Goal: Navigation & Orientation: Find specific page/section

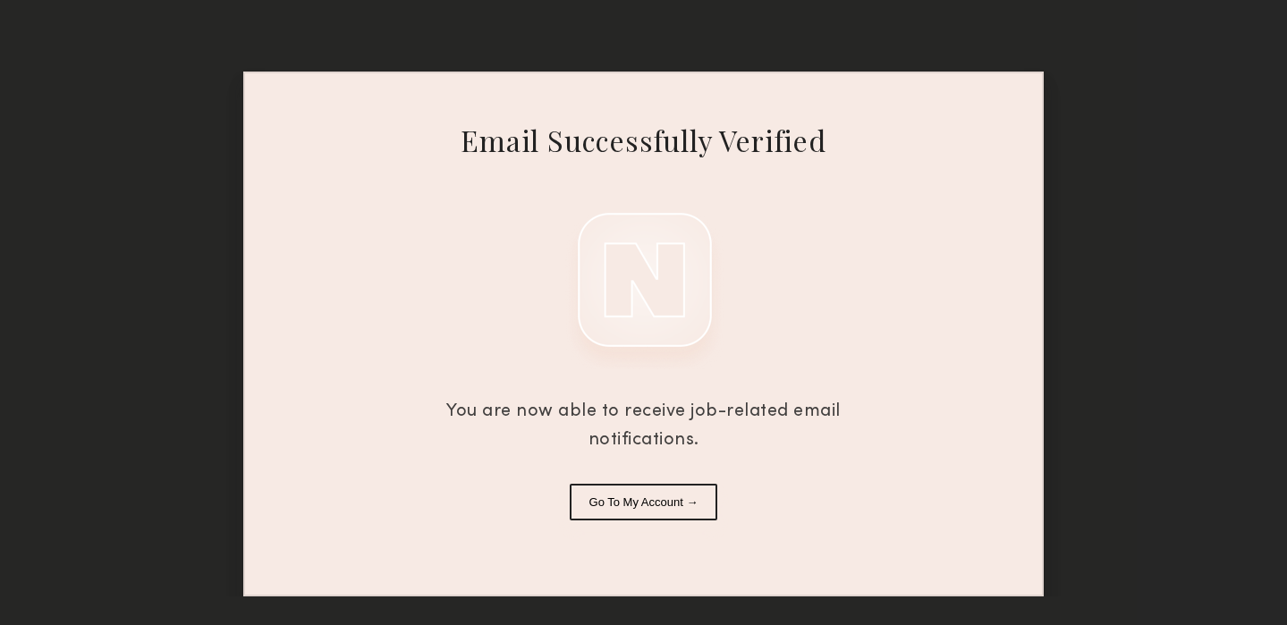
click at [668, 505] on button "Go To My Account →" at bounding box center [644, 502] width 148 height 37
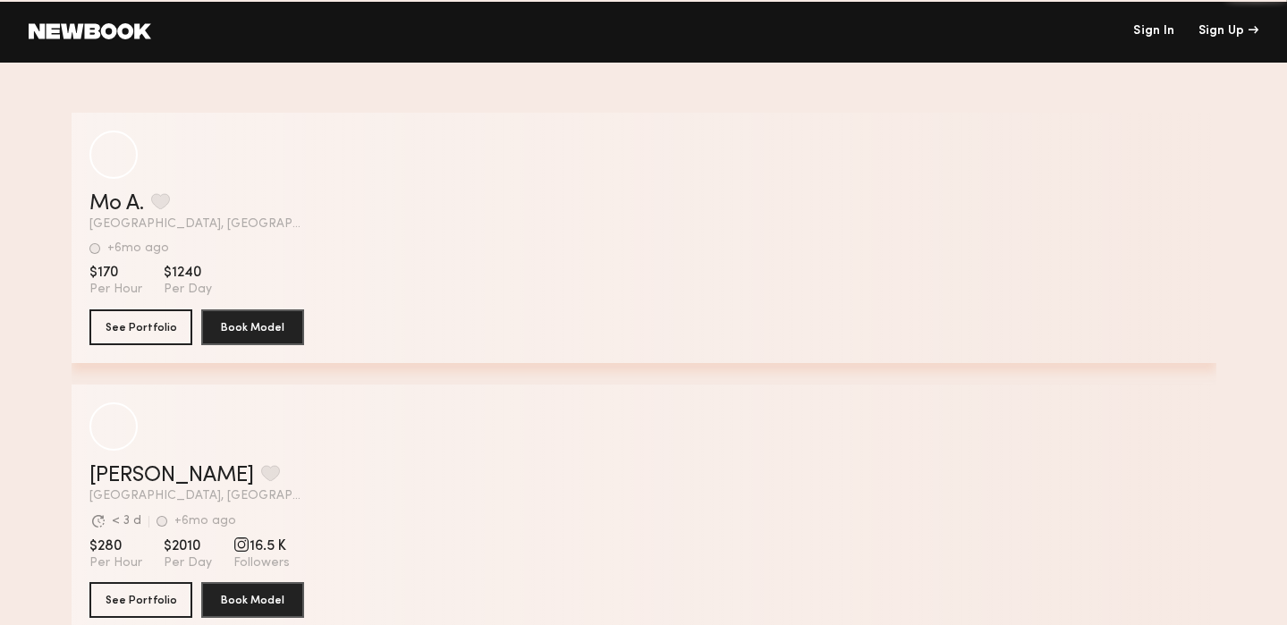
click at [1155, 30] on link "Sign In" at bounding box center [1153, 31] width 41 height 13
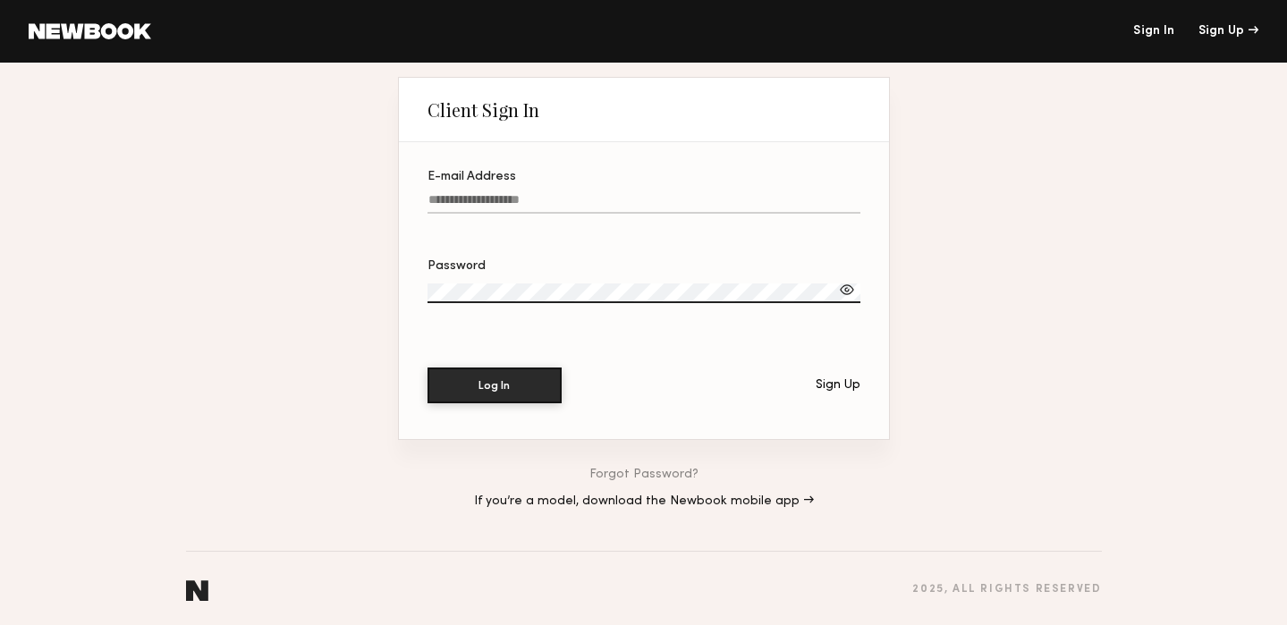
click at [589, 195] on input "E-mail Address" at bounding box center [643, 203] width 433 height 21
type input "**********"
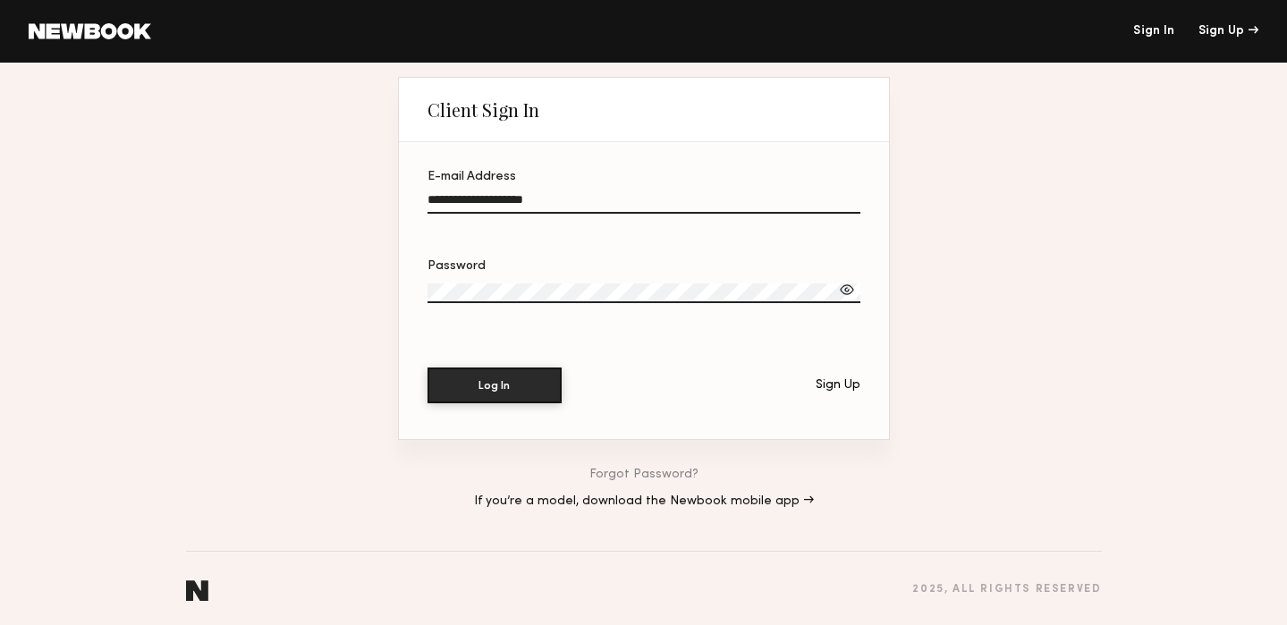
click at [427, 368] on button "Log In" at bounding box center [494, 386] width 134 height 36
click at [504, 393] on button "Log In" at bounding box center [494, 385] width 134 height 36
click at [356, 268] on div "**********" at bounding box center [643, 345] width 1287 height 565
click at [845, 291] on div at bounding box center [847, 290] width 18 height 18
click at [526, 389] on button "Log In" at bounding box center [494, 385] width 134 height 36
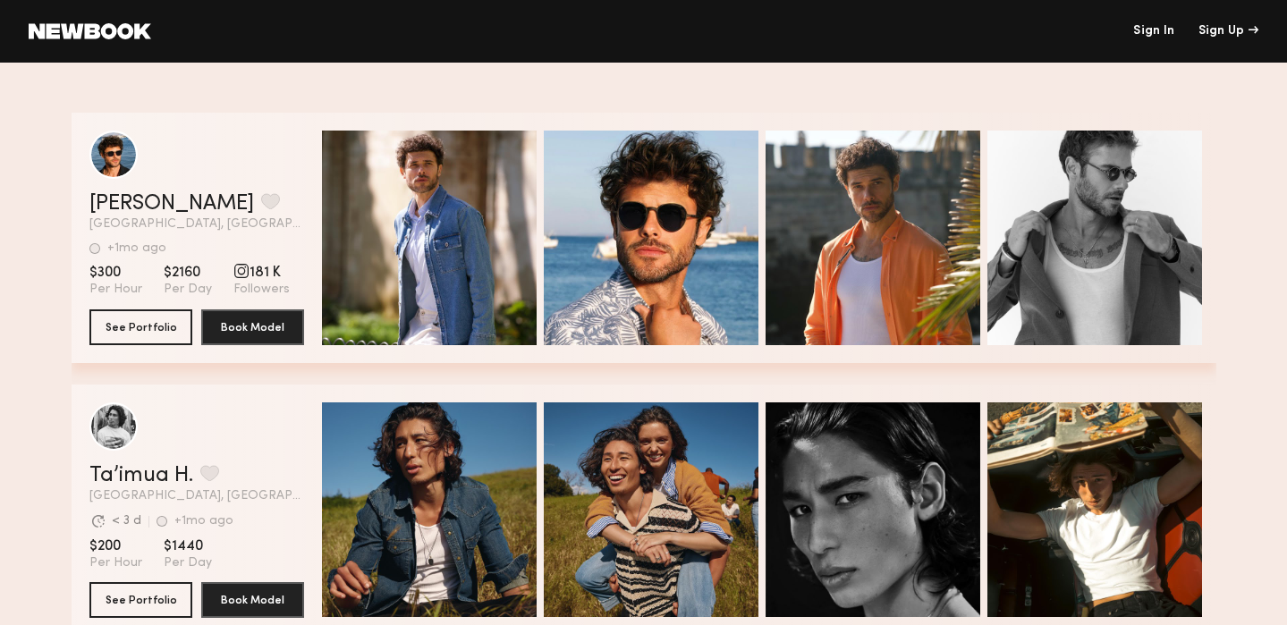
click at [1135, 53] on header "Sign In Sign Up" at bounding box center [643, 31] width 1287 height 63
click at [1155, 34] on link "Sign In" at bounding box center [1153, 31] width 41 height 13
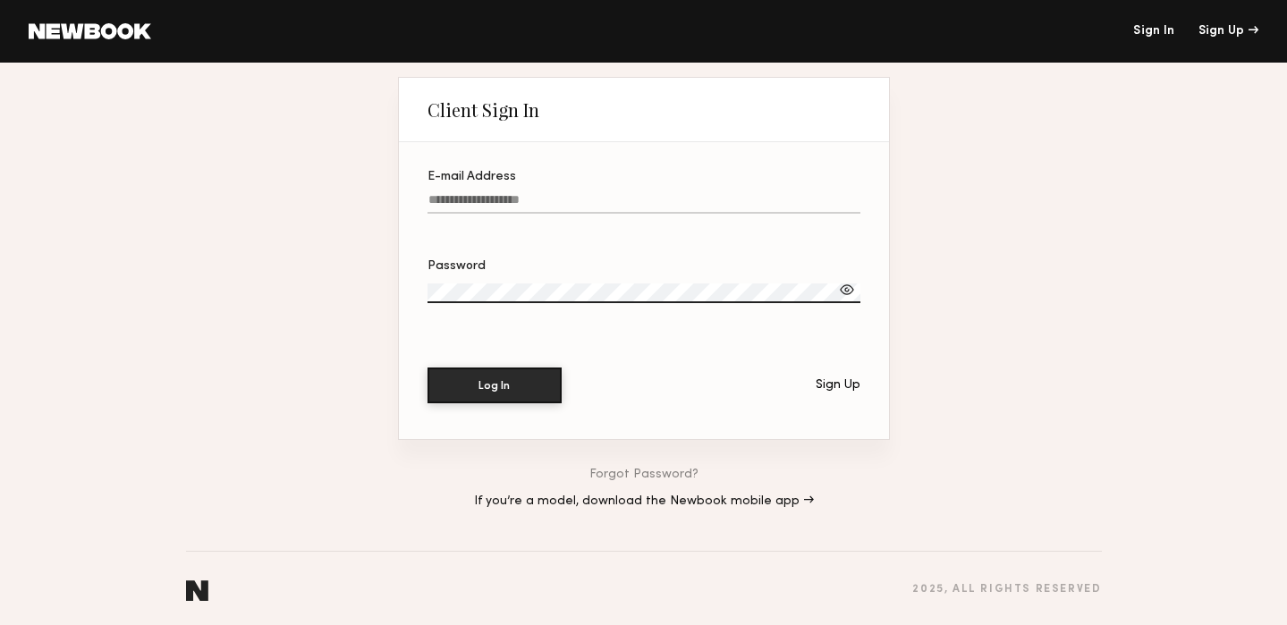
click at [638, 502] on link "If you’re a model, download the Newbook mobile app →" at bounding box center [644, 501] width 340 height 13
